Goal: Information Seeking & Learning: Learn about a topic

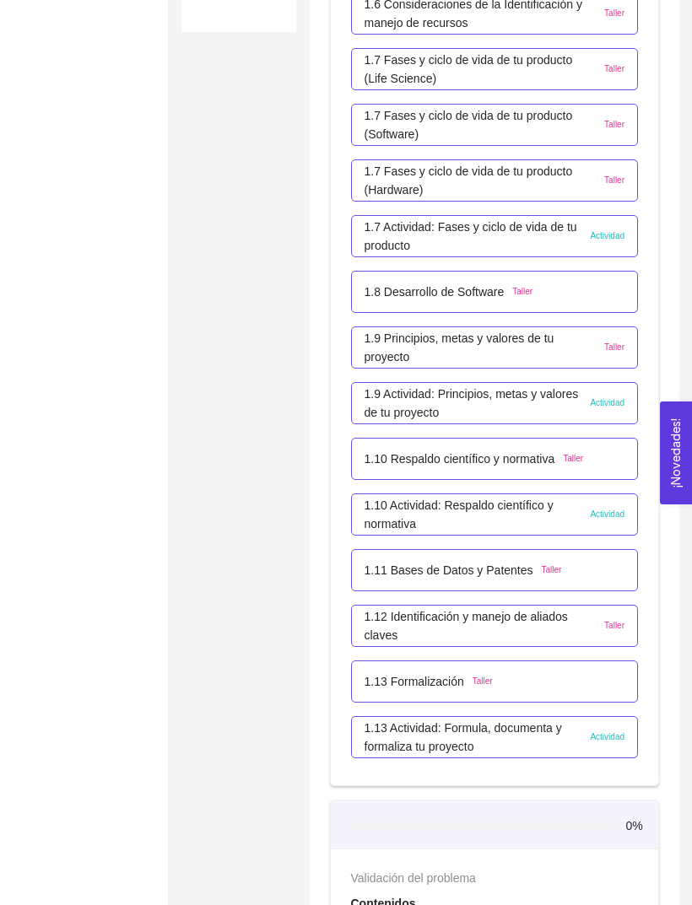
scroll to position [886, 0]
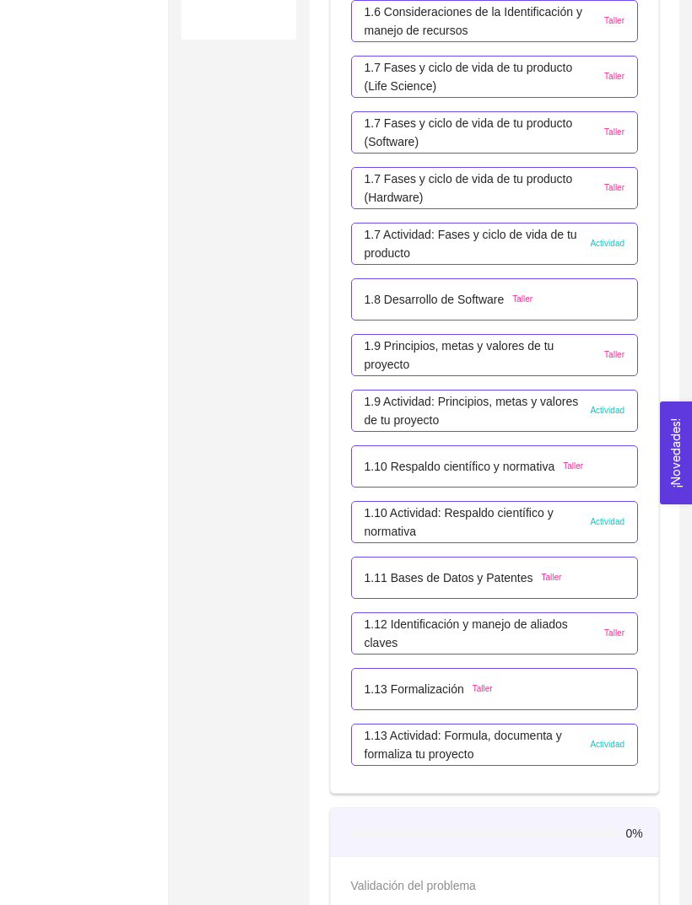
click at [574, 256] on p "1.7 Actividad: Fases y ciclo de vida de tu producto" at bounding box center [473, 243] width 218 height 37
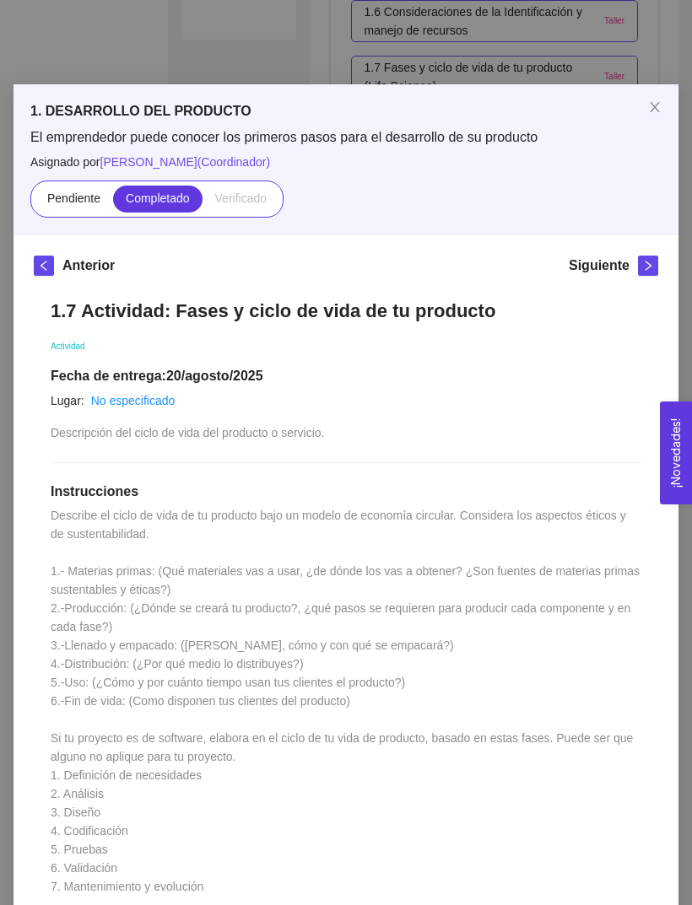
scroll to position [0, 0]
click at [660, 103] on icon "close" at bounding box center [654, 106] width 13 height 13
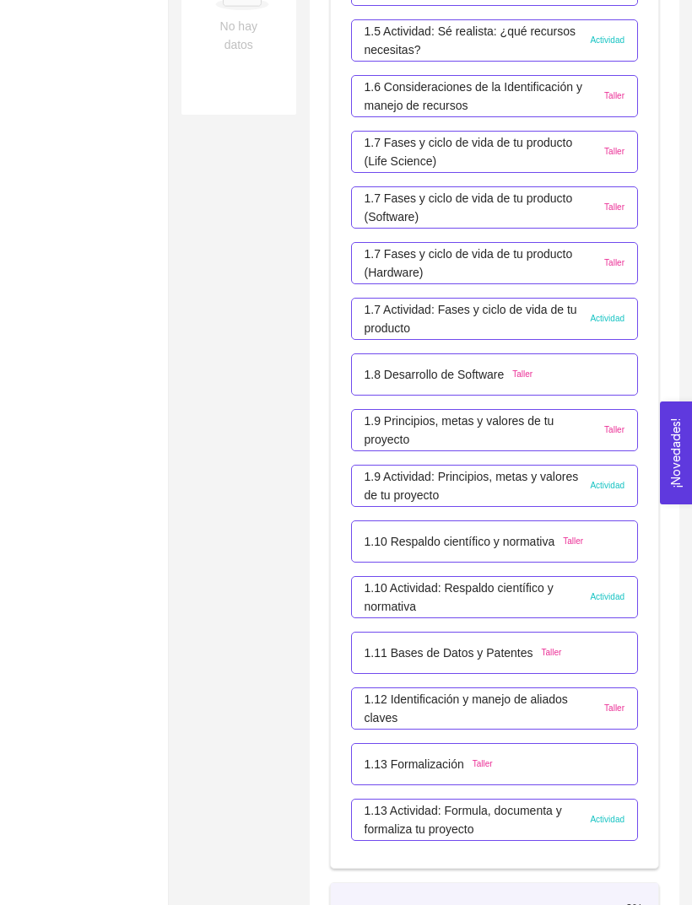
scroll to position [811, 0]
click at [611, 380] on div "1.8 Desarrollo de Software Taller" at bounding box center [494, 375] width 261 height 19
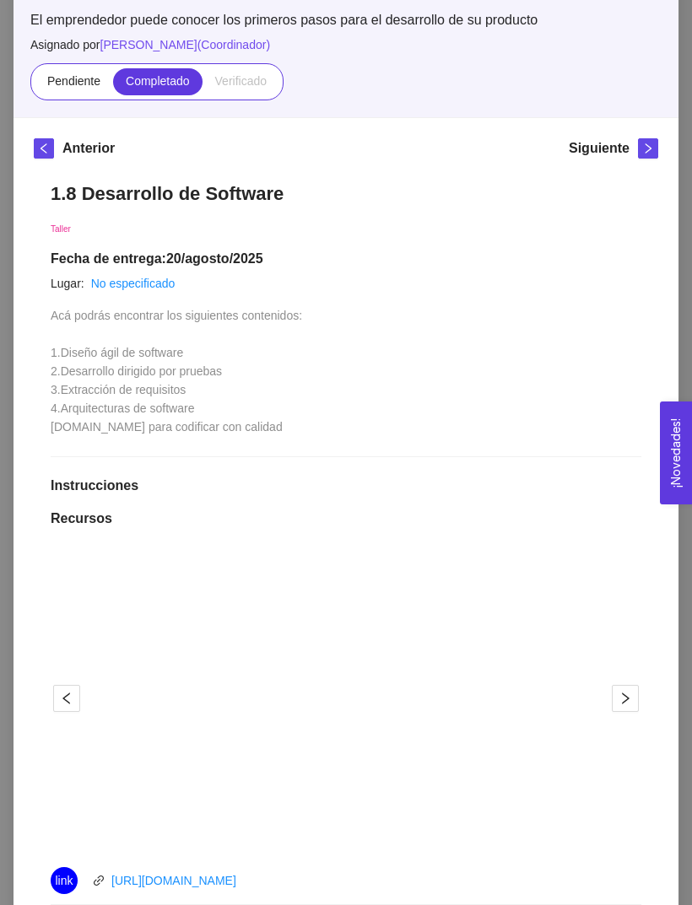
scroll to position [79, 0]
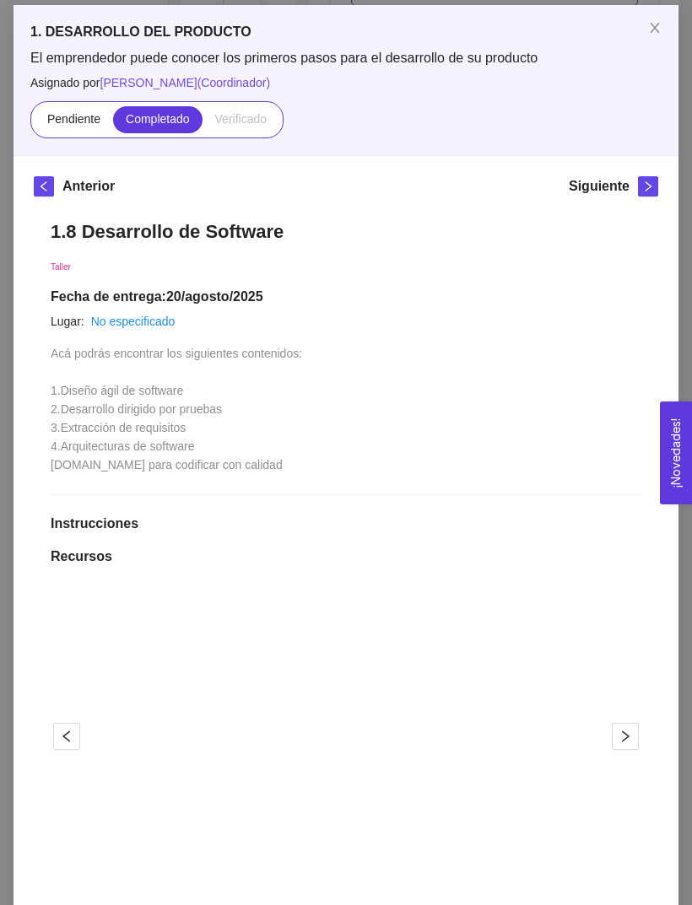
click at [650, 42] on span "Close" at bounding box center [654, 28] width 47 height 47
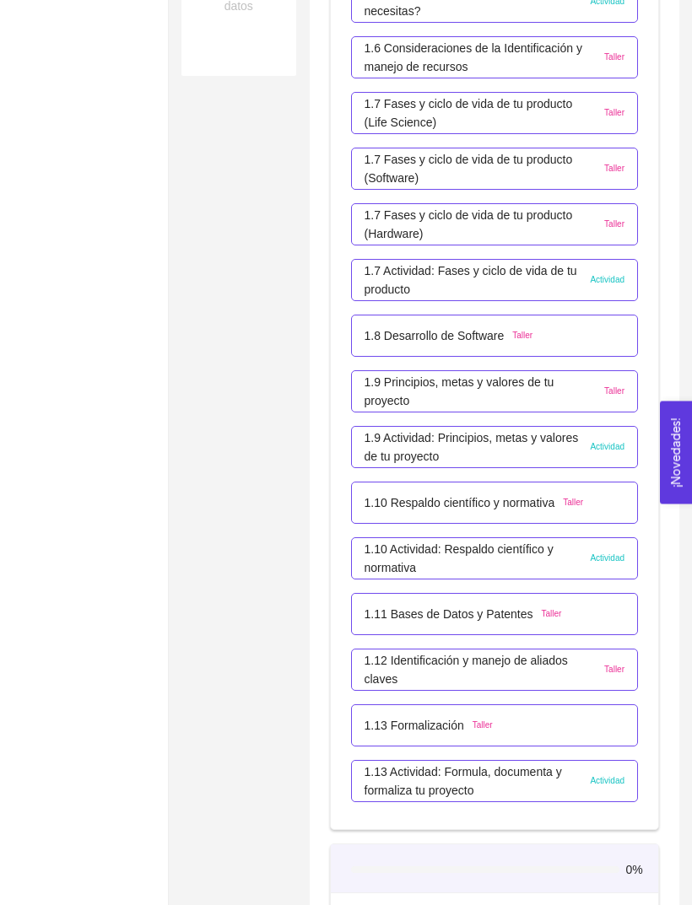
scroll to position [851, 0]
click at [567, 389] on p "1.9 Principios, metas y valores de tu proyecto" at bounding box center [480, 390] width 232 height 37
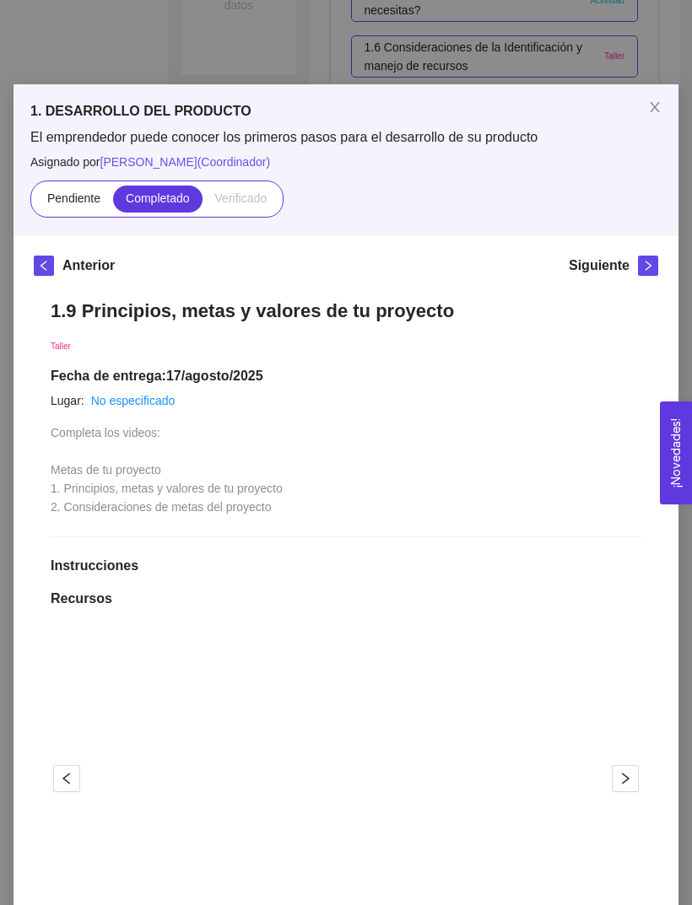
scroll to position [0, 0]
click at [644, 106] on span "Close" at bounding box center [654, 107] width 47 height 47
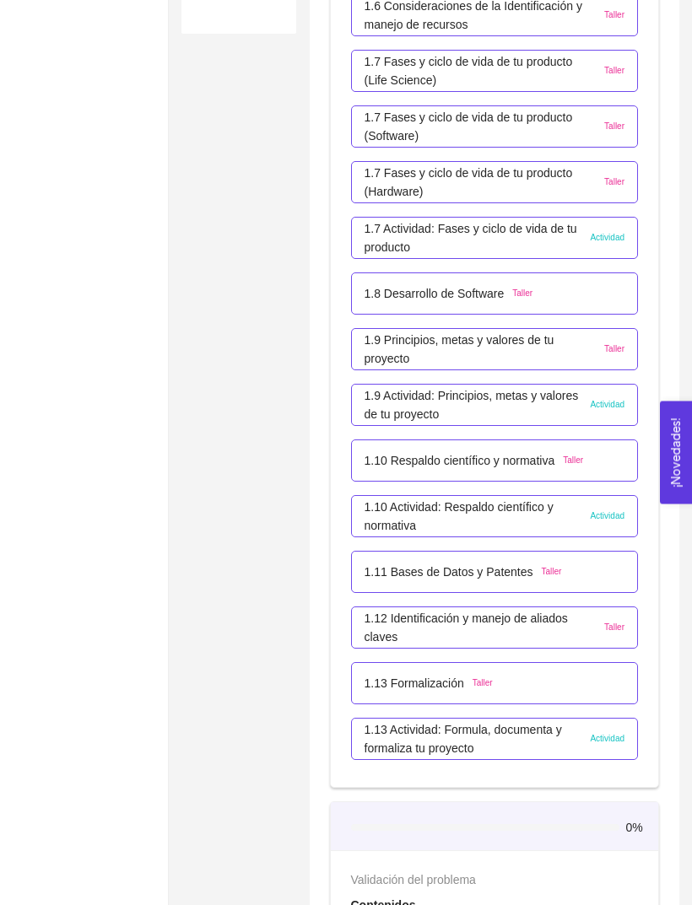
scroll to position [892, 0]
click at [611, 409] on span "Actividad" at bounding box center [607, 404] width 35 height 13
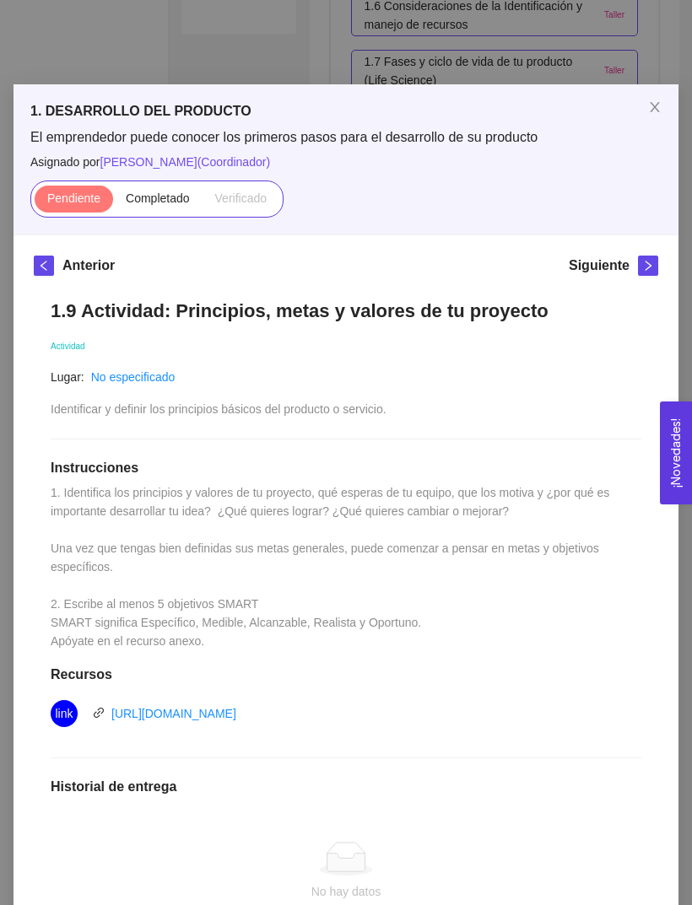
scroll to position [0, 0]
click at [654, 108] on icon "close" at bounding box center [653, 107] width 9 height 10
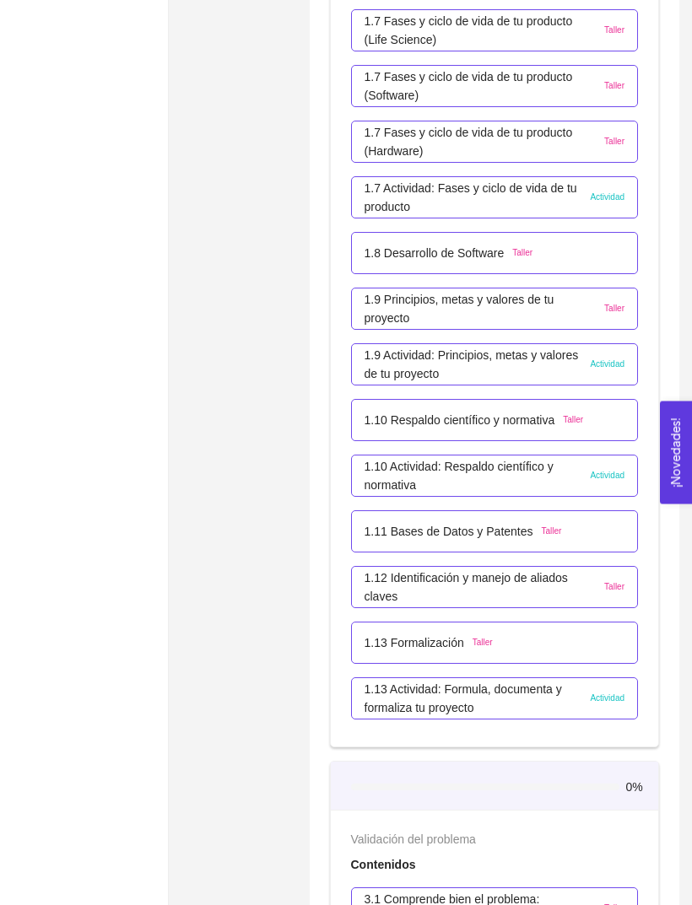
scroll to position [933, 0]
click at [520, 422] on p "1.10 Respaldo científico y normativa" at bounding box center [459, 420] width 191 height 19
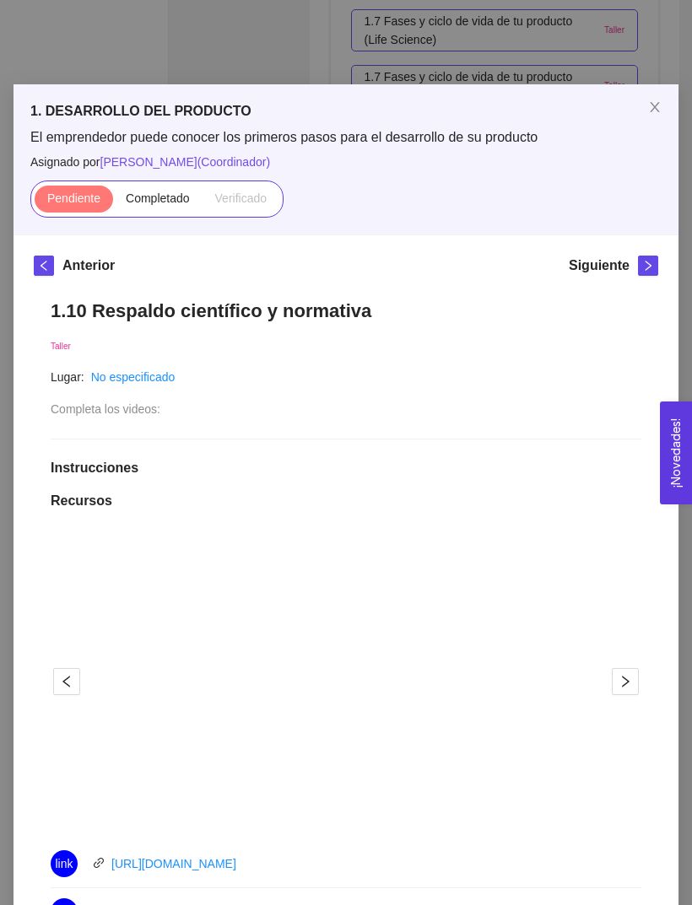
scroll to position [0, 0]
click at [162, 211] on label "Completado" at bounding box center [157, 199] width 89 height 27
click at [113, 202] on input "Completado" at bounding box center [113, 202] width 0 height 0
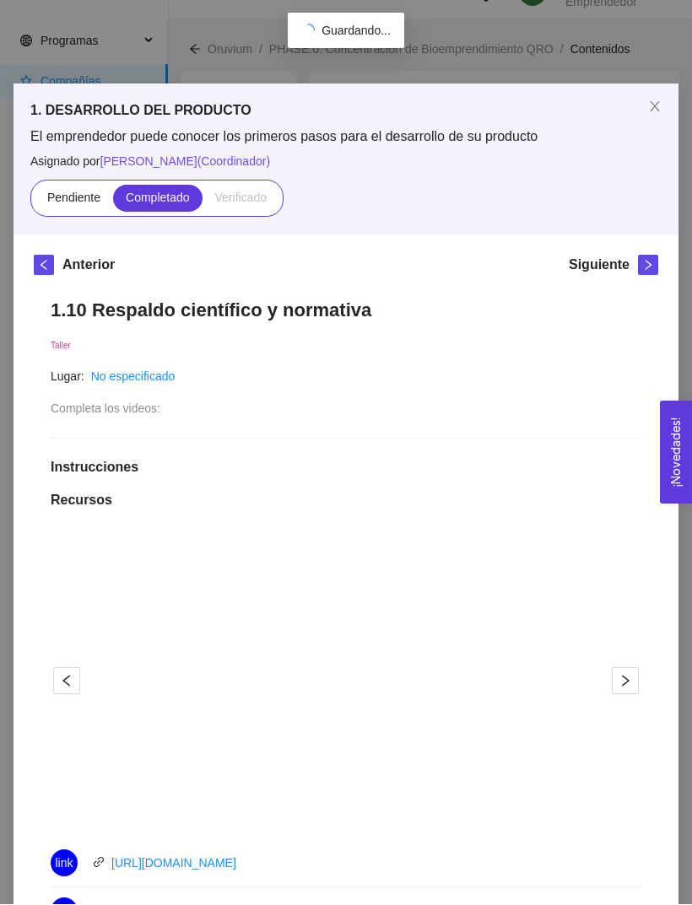
click at [653, 56] on div "1. DESARROLLO DEL PRODUCTO El emprendedor puede conocer los primeros pasos para…" at bounding box center [346, 452] width 692 height 905
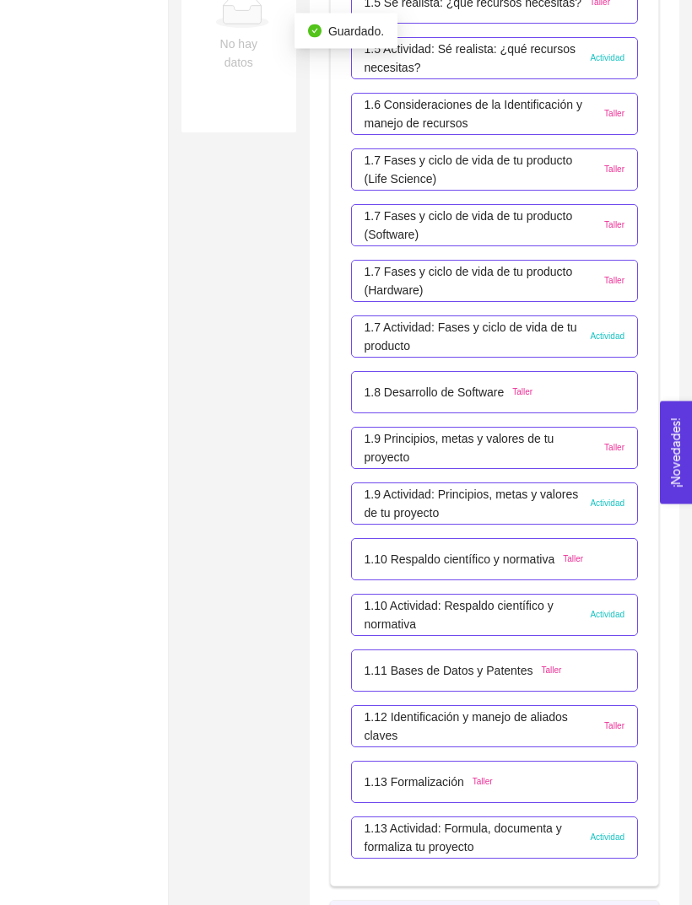
scroll to position [794, 0]
click at [532, 619] on p "1.10 Actividad: Respaldo científico y normativa" at bounding box center [473, 614] width 218 height 37
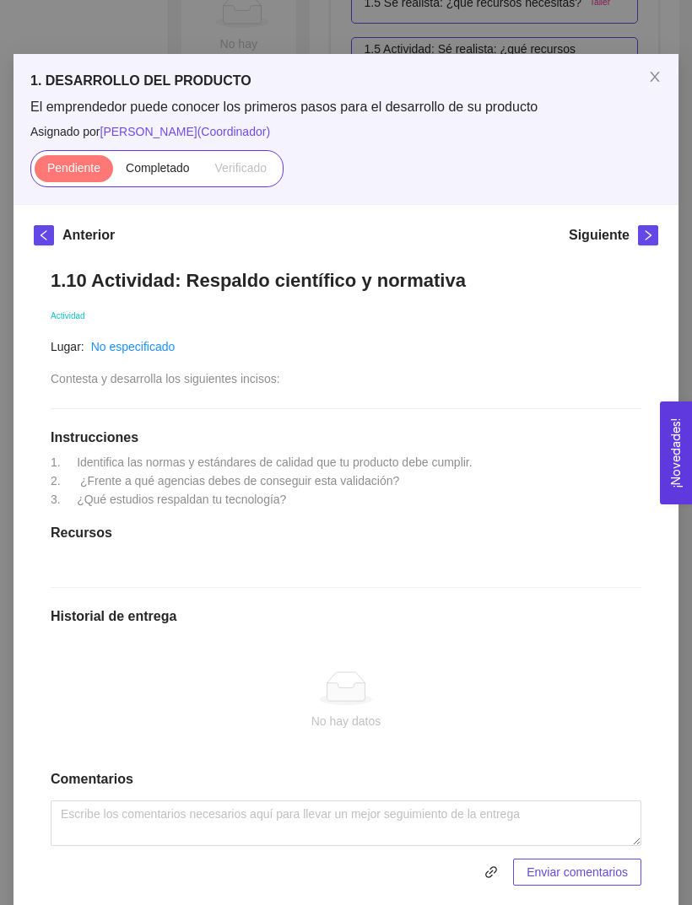
scroll to position [30, 0]
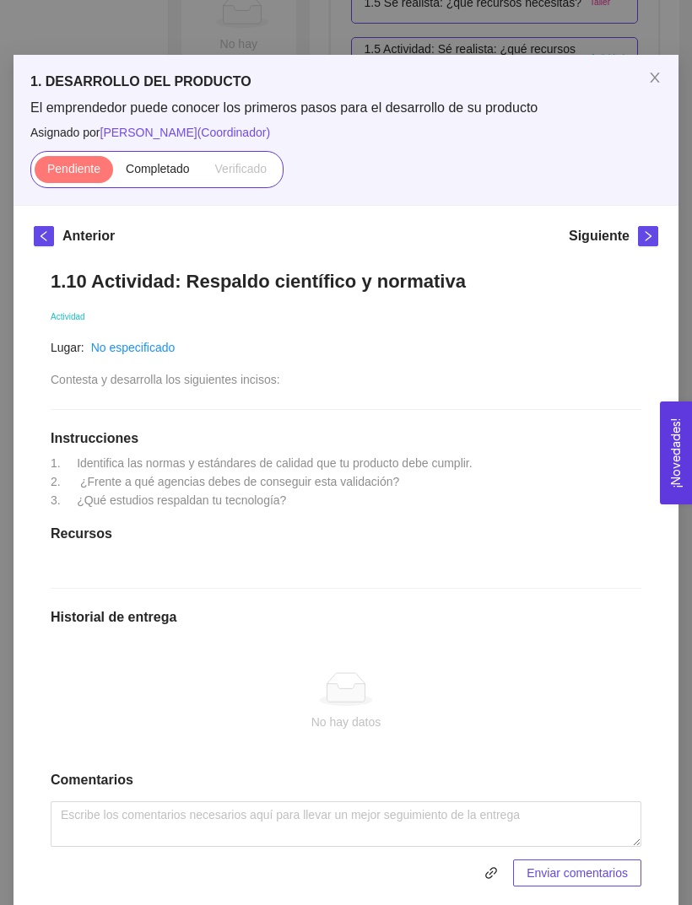
click at [645, 89] on span "Close" at bounding box center [654, 78] width 47 height 47
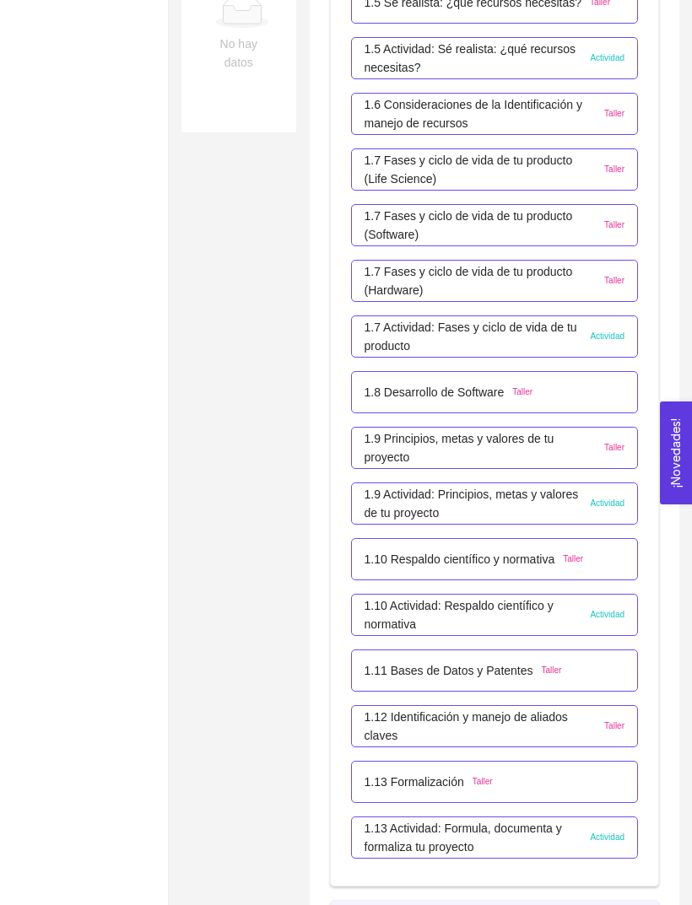
click at [537, 503] on p "1.9 Actividad: Principios, metas y valores de tu proyecto" at bounding box center [473, 503] width 218 height 37
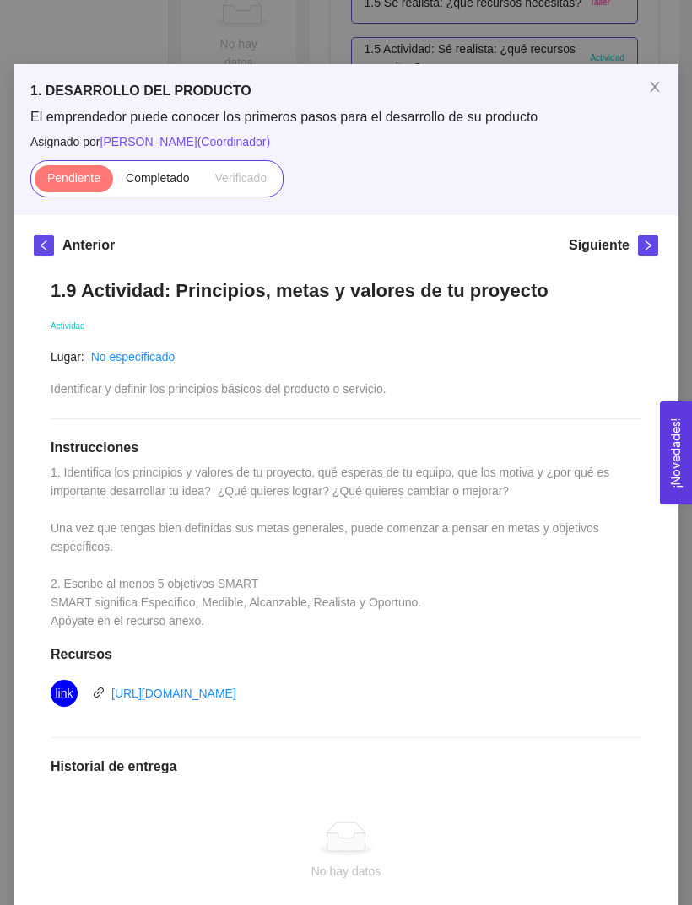
scroll to position [22, 0]
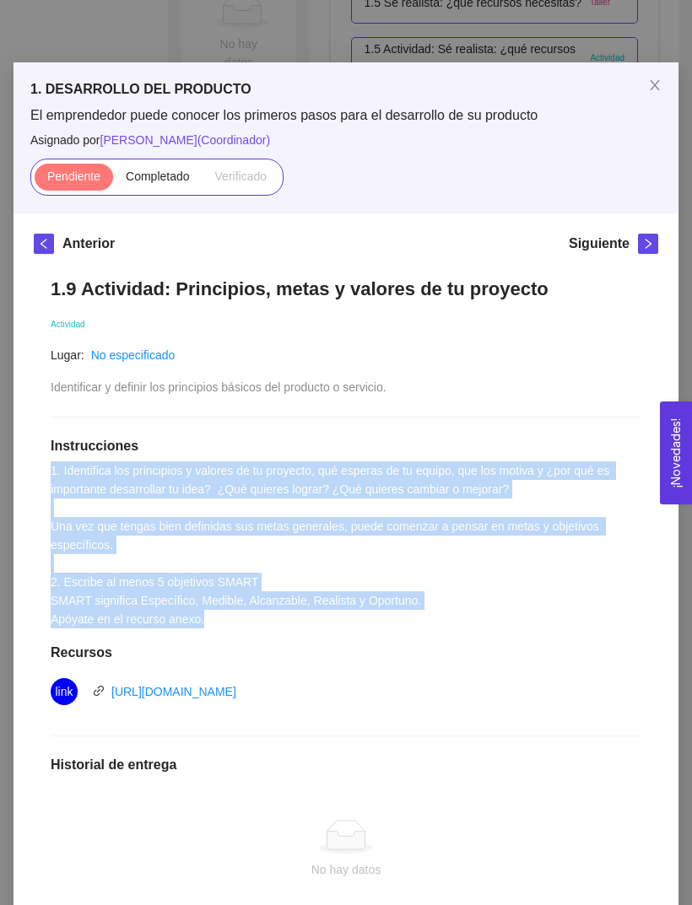
click at [661, 84] on span "Close" at bounding box center [654, 85] width 47 height 47
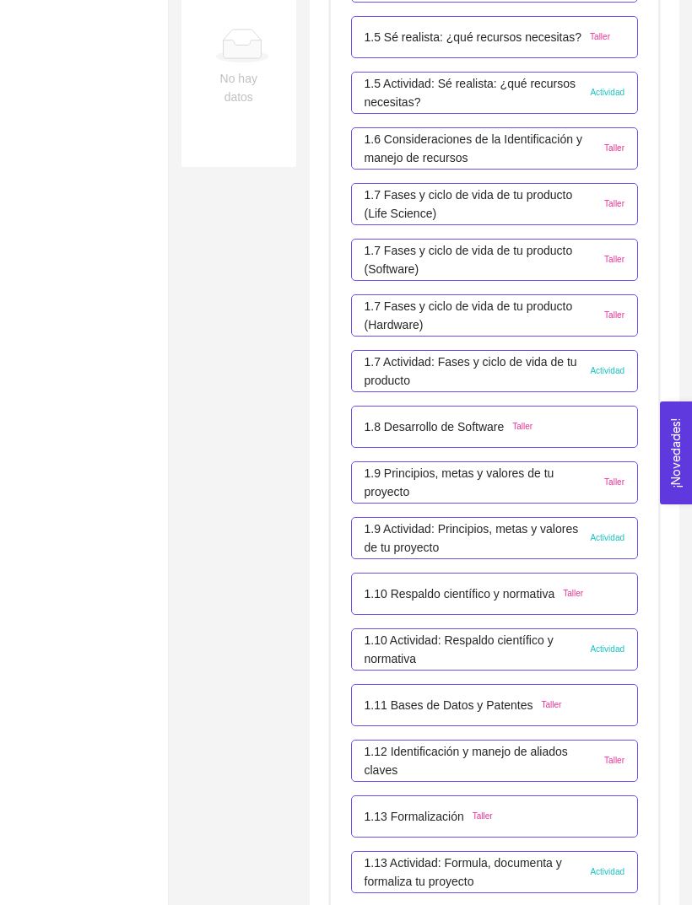
scroll to position [757, 0]
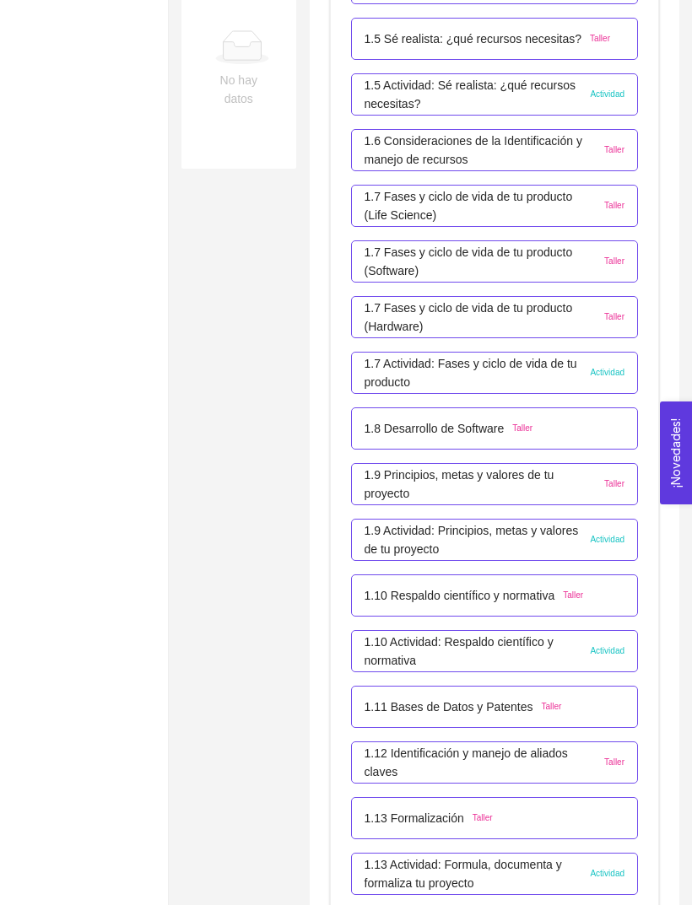
click at [573, 376] on p "1.7 Actividad: Fases y ciclo de vida de tu producto" at bounding box center [473, 372] width 218 height 37
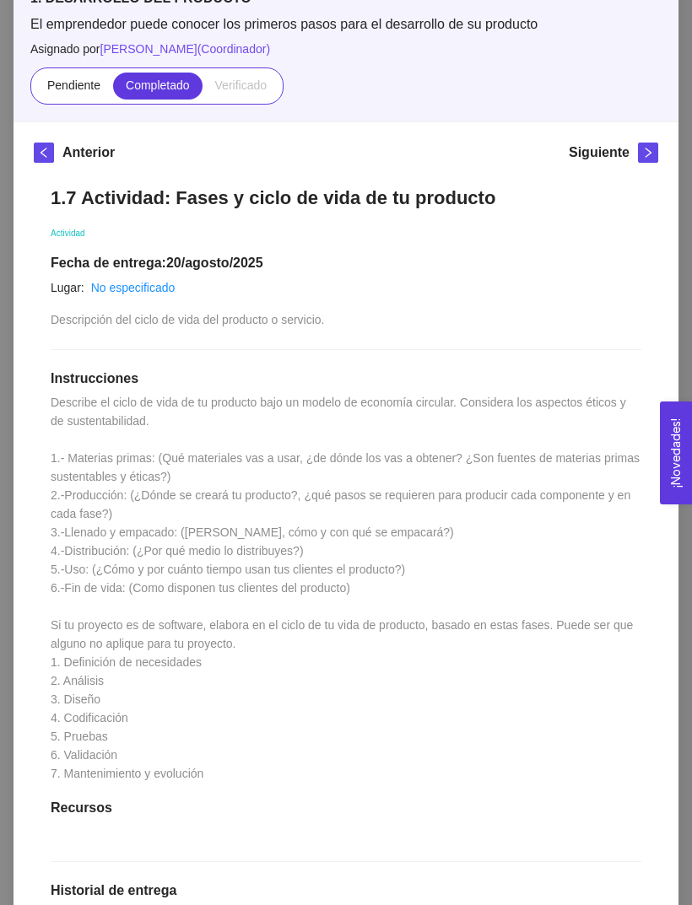
scroll to position [98, 0]
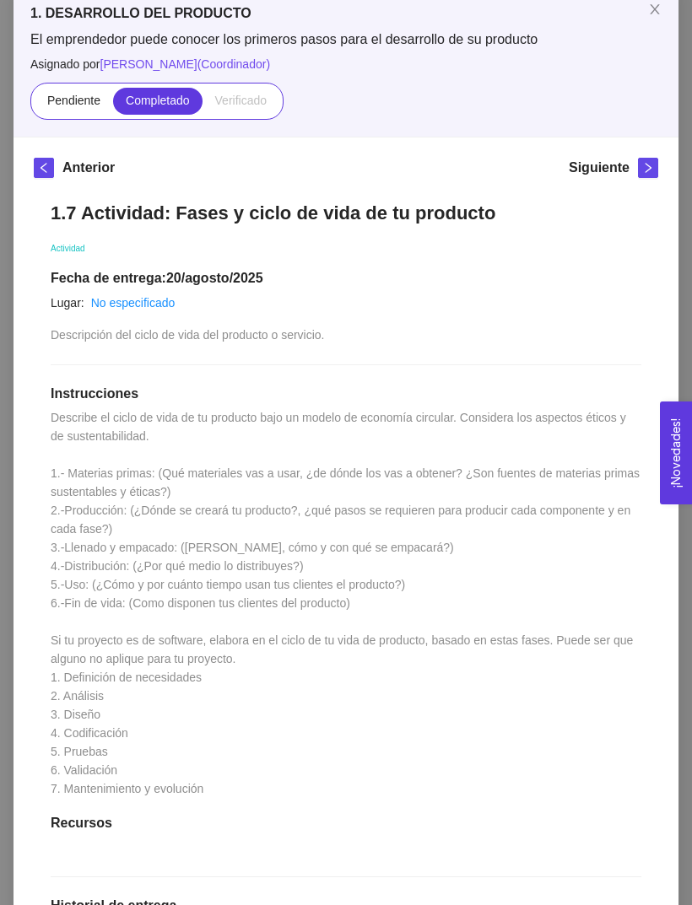
click at [652, 24] on span "Close" at bounding box center [654, 10] width 47 height 47
